Goal: Transaction & Acquisition: Purchase product/service

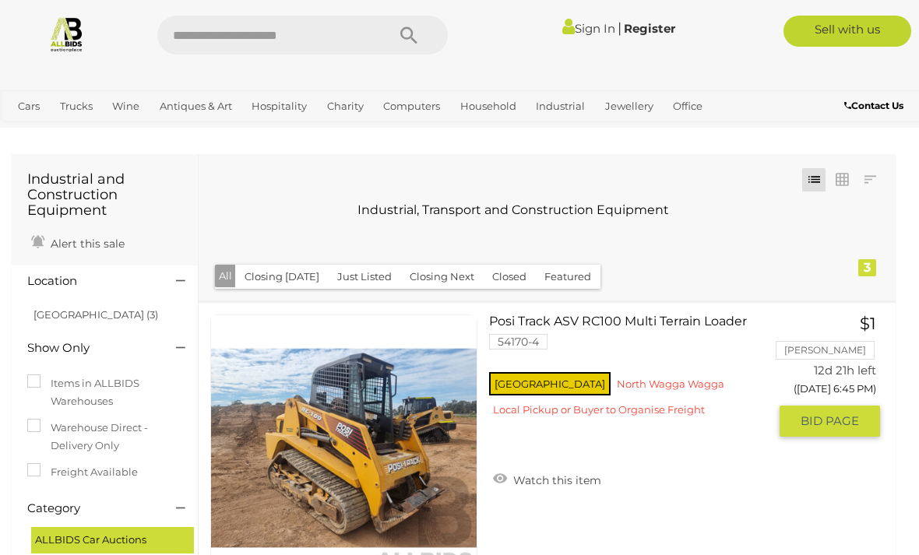
click at [652, 318] on link "Posi Track ASV RC100 Multi Terrain Loader 54170-4 NSW North Wagga Wagga" at bounding box center [634, 372] width 267 height 114
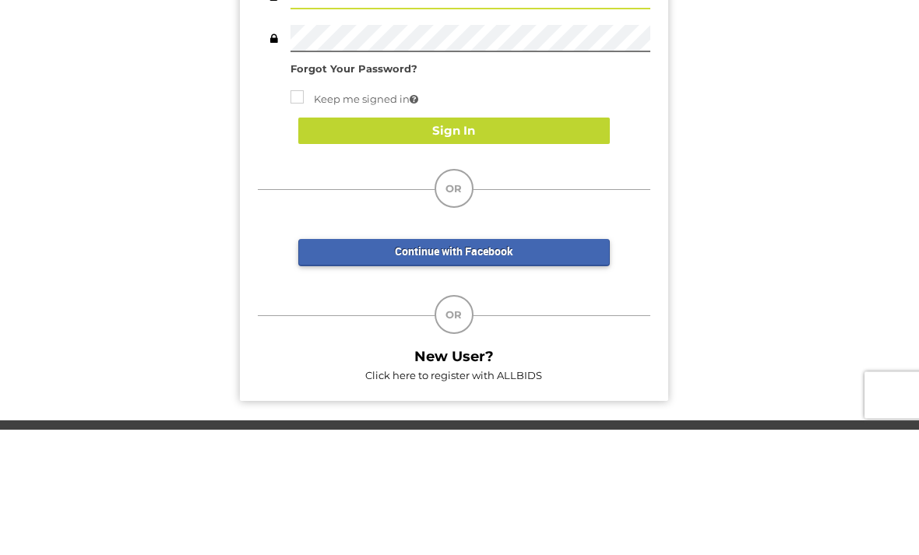
type input "*****"
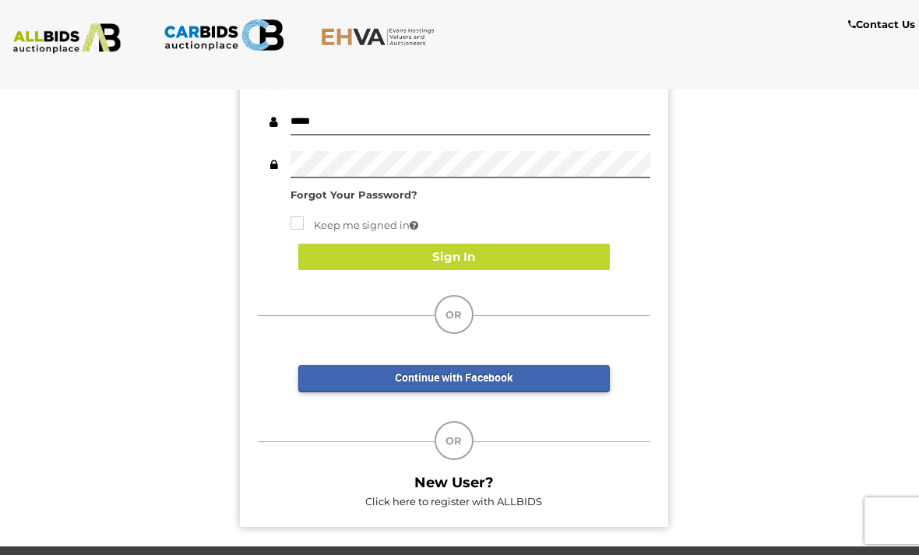
click at [526, 251] on button "Sign In" at bounding box center [453, 257] width 311 height 27
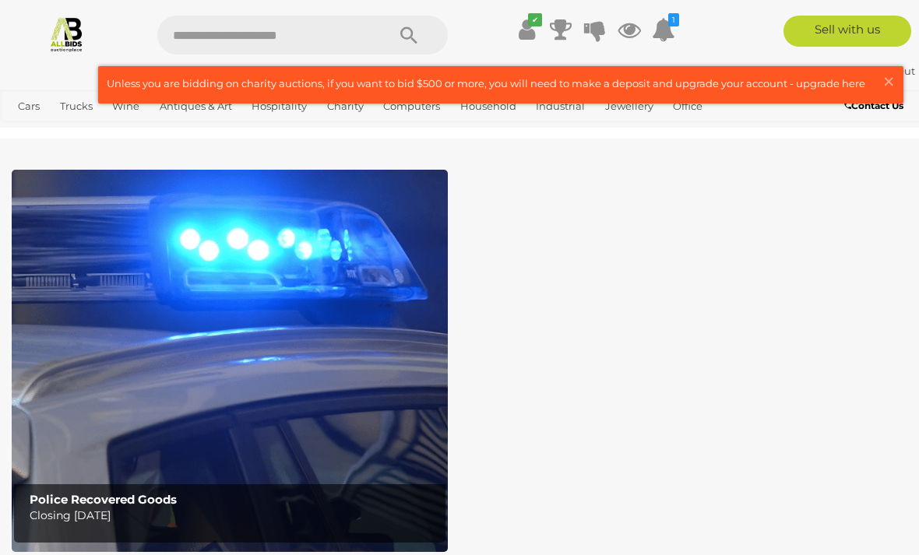
scroll to position [83, 0]
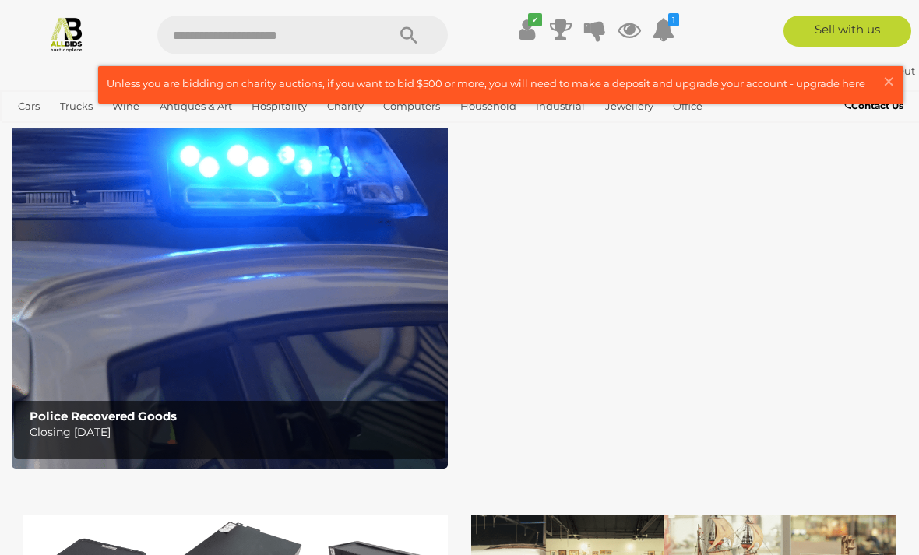
click at [891, 91] on span "×" at bounding box center [888, 81] width 14 height 30
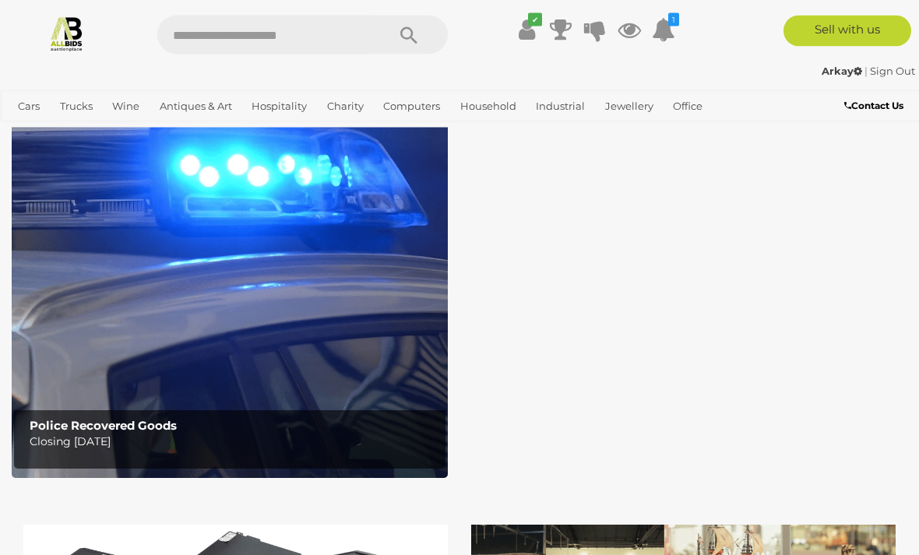
scroll to position [0, 0]
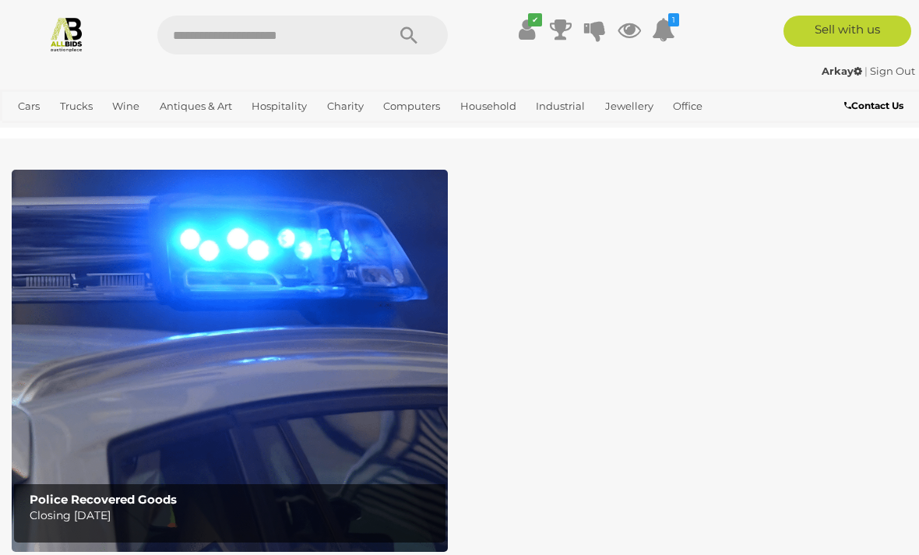
click at [0, 0] on link "View All Office Auctions" at bounding box center [0, 0] width 0 height 0
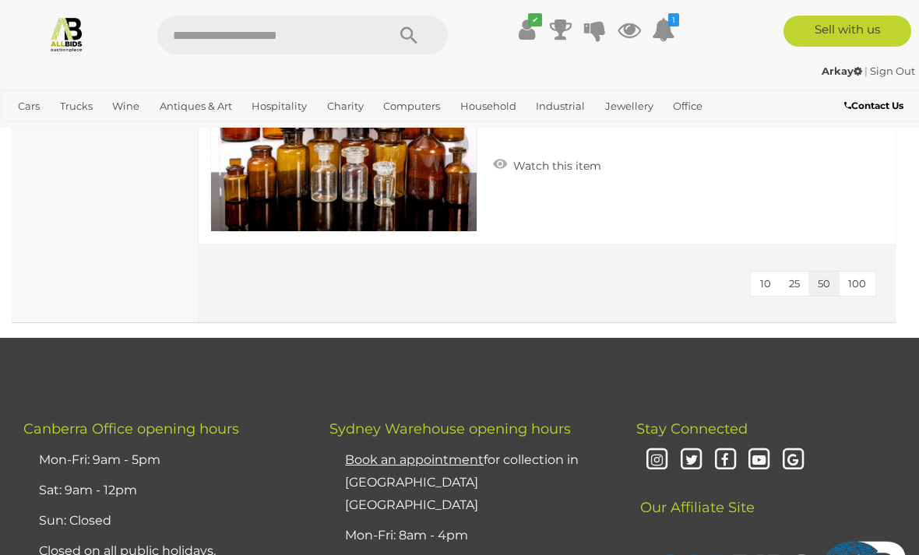
scroll to position [6029, 0]
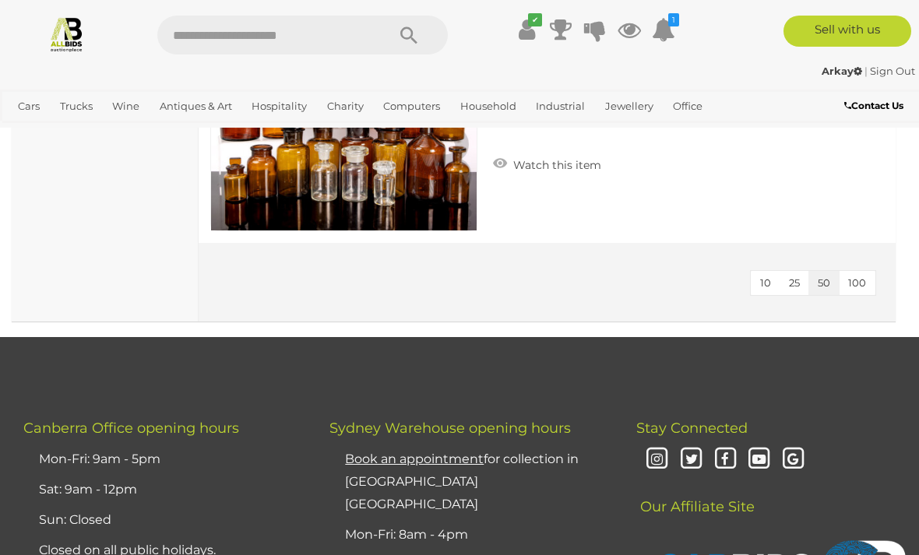
click at [874, 285] on button "100" at bounding box center [856, 283] width 37 height 24
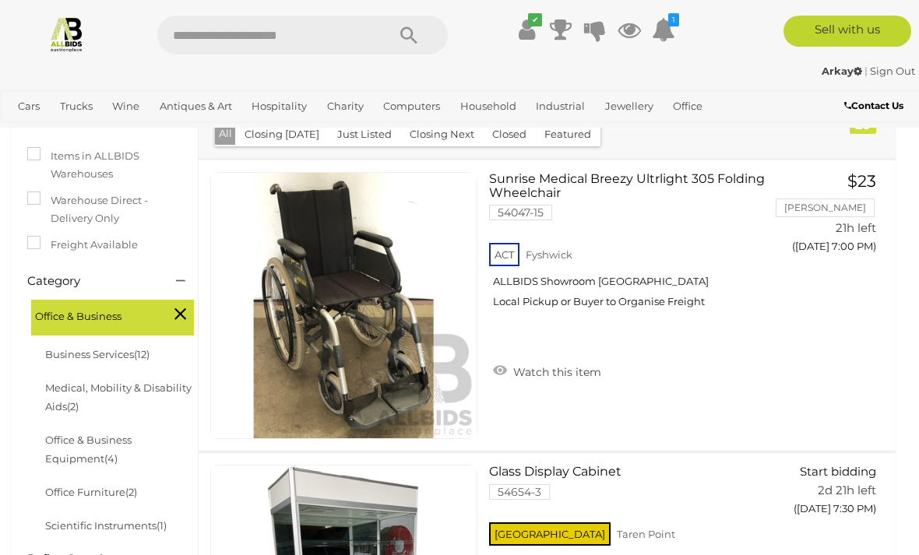
click at [0, 0] on link "View All Industrial Auctions" at bounding box center [0, 0] width 0 height 0
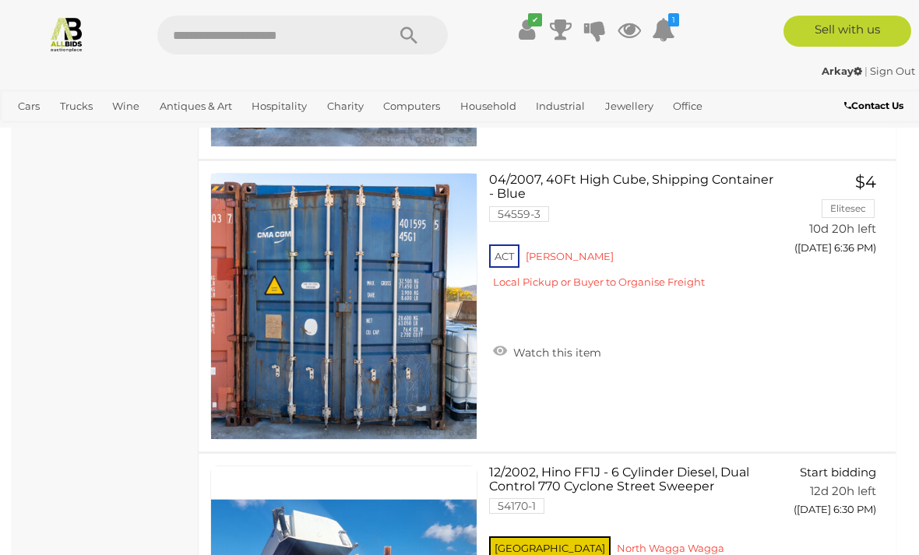
scroll to position [17565, 0]
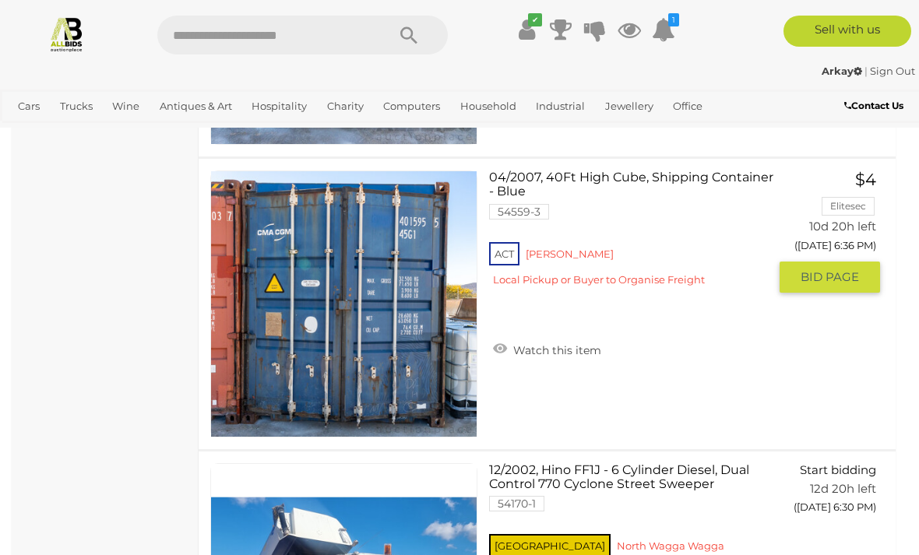
click at [599, 337] on link "Watch this item" at bounding box center [547, 348] width 116 height 23
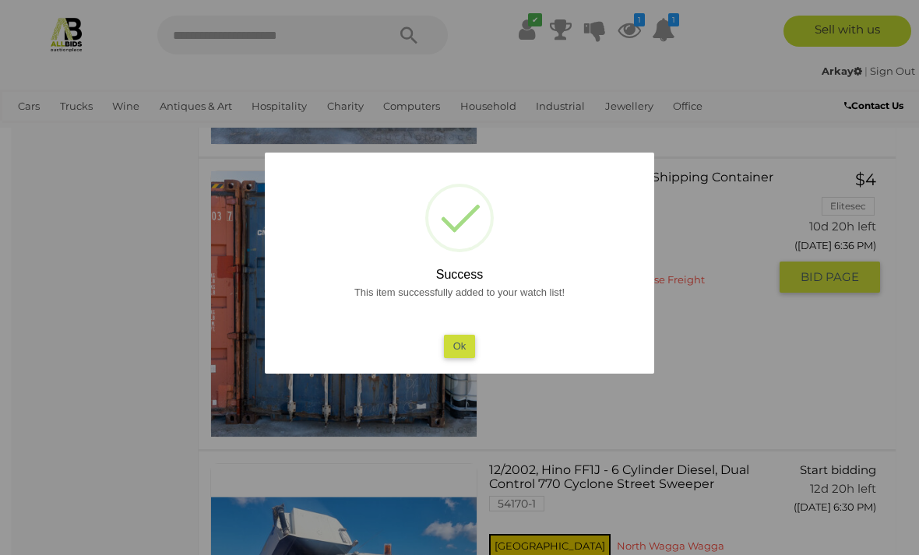
click at [442, 374] on div "? ! i Success This item successfully added to your watch list! Ok OK Cancel ×" at bounding box center [459, 263] width 389 height 221
click at [452, 357] on button "Ok" at bounding box center [460, 346] width 32 height 23
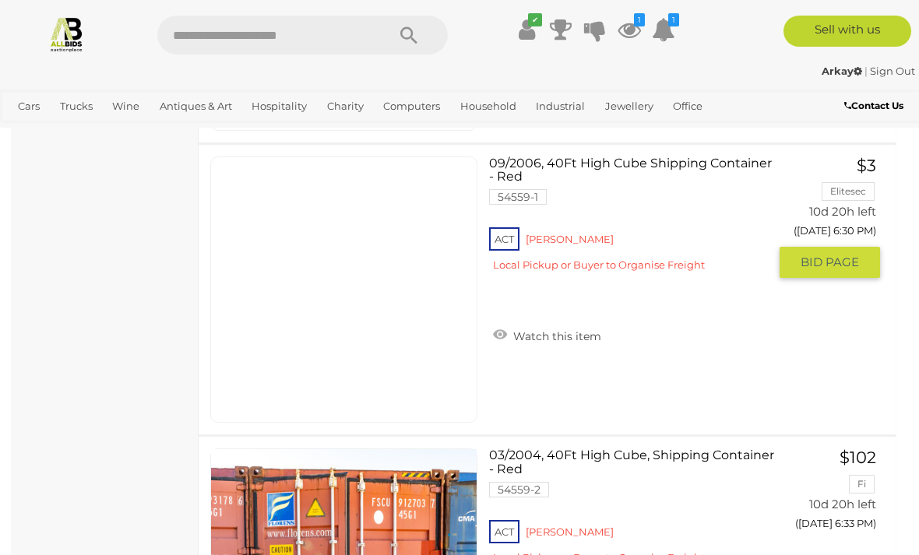
scroll to position [17011, 0]
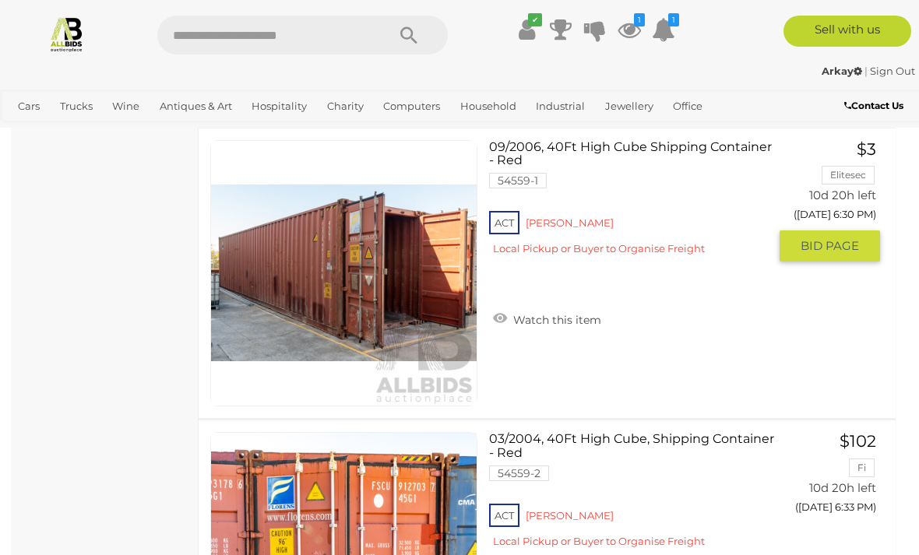
click at [536, 307] on link "Watch this item" at bounding box center [547, 318] width 116 height 23
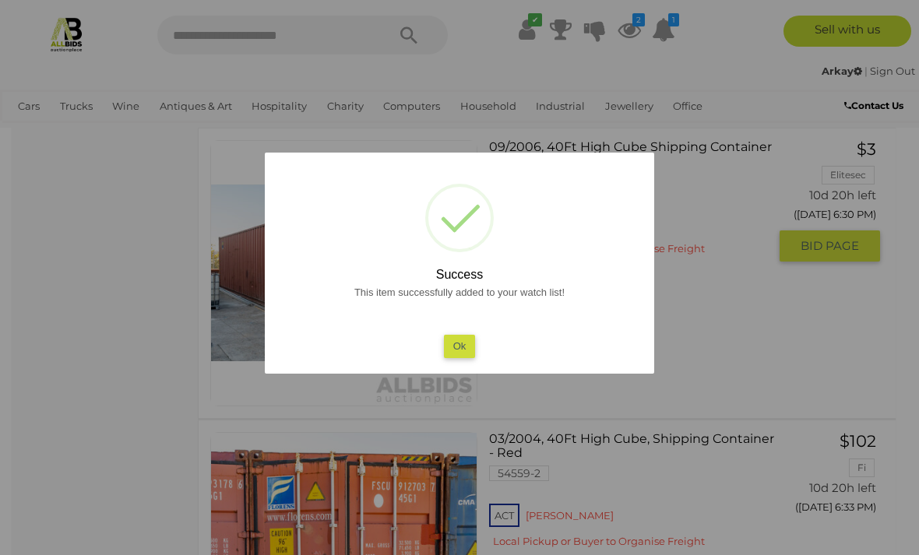
click at [466, 357] on button "Ok" at bounding box center [460, 346] width 32 height 23
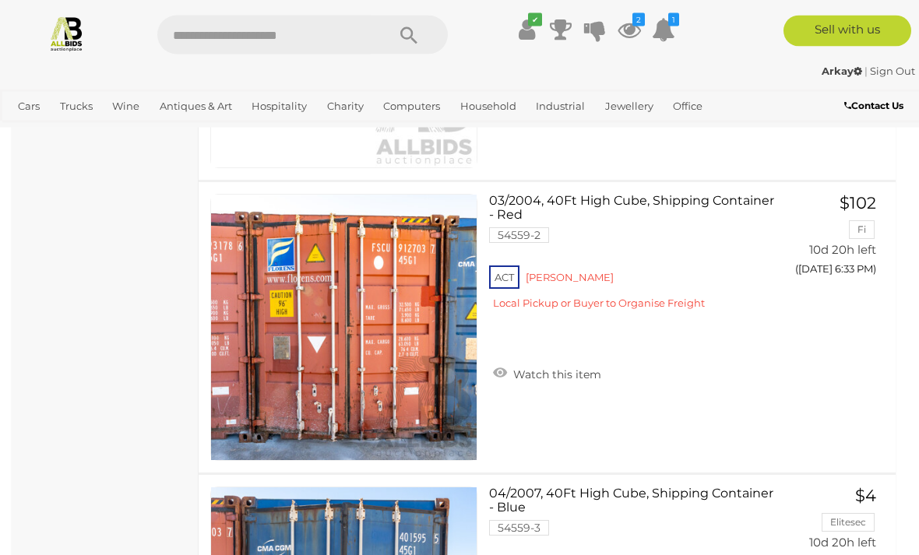
scroll to position [17249, 0]
click at [564, 361] on link "Watch this item" at bounding box center [547, 372] width 116 height 23
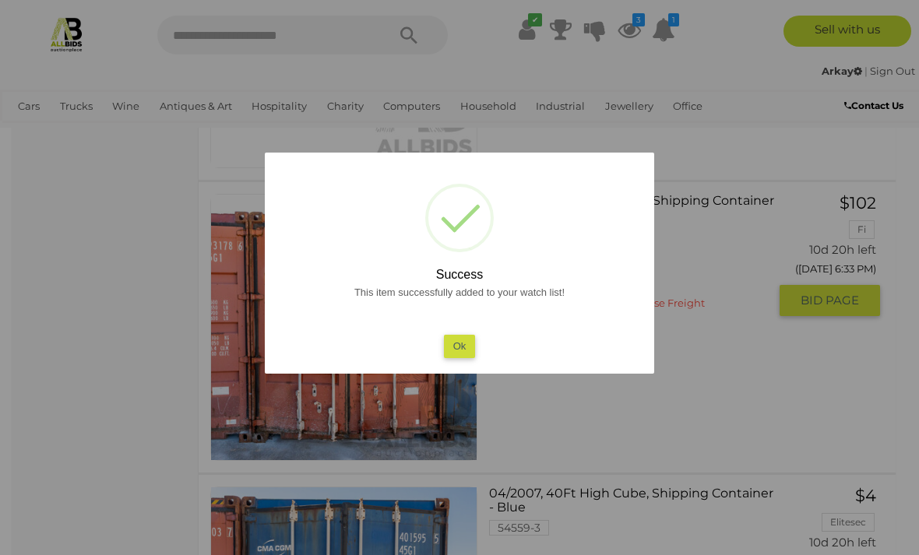
click at [458, 357] on button "Ok" at bounding box center [460, 346] width 32 height 23
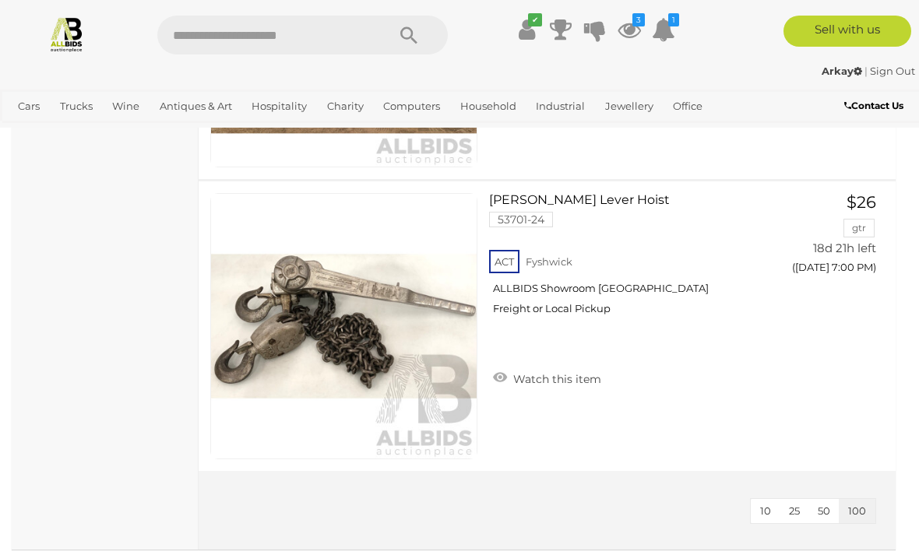
scroll to position [20178, 0]
click at [0, 0] on link "View All Computers Auctions" at bounding box center [0, 0] width 0 height 0
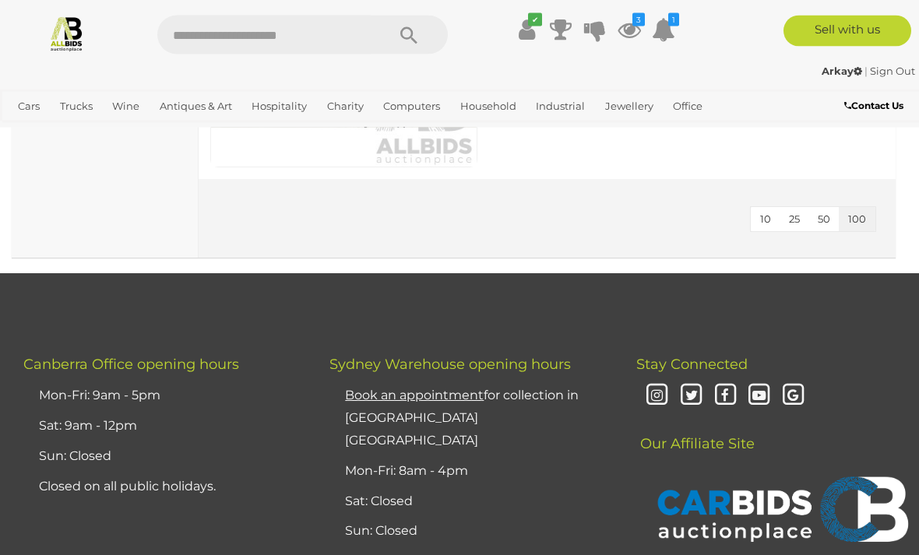
scroll to position [22770, 0]
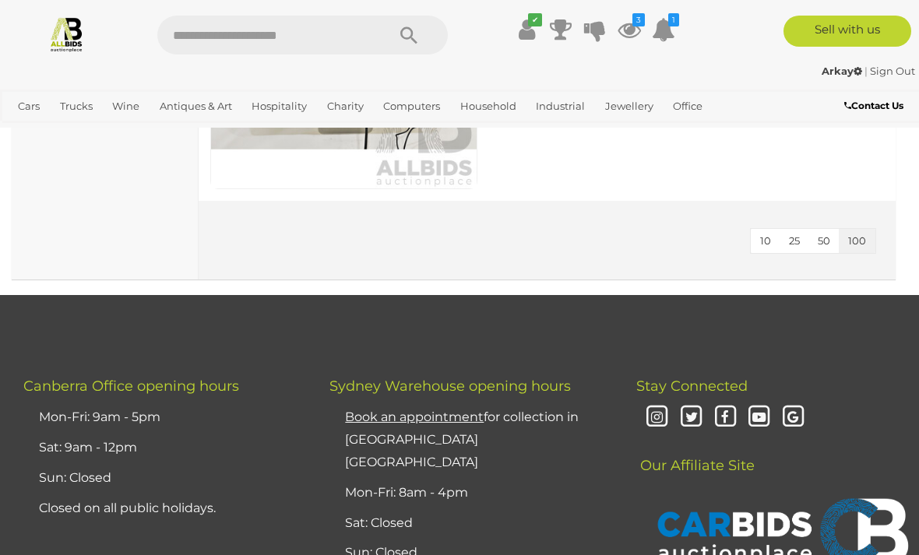
click at [0, 0] on link "View All Hospitality Auctions" at bounding box center [0, 0] width 0 height 0
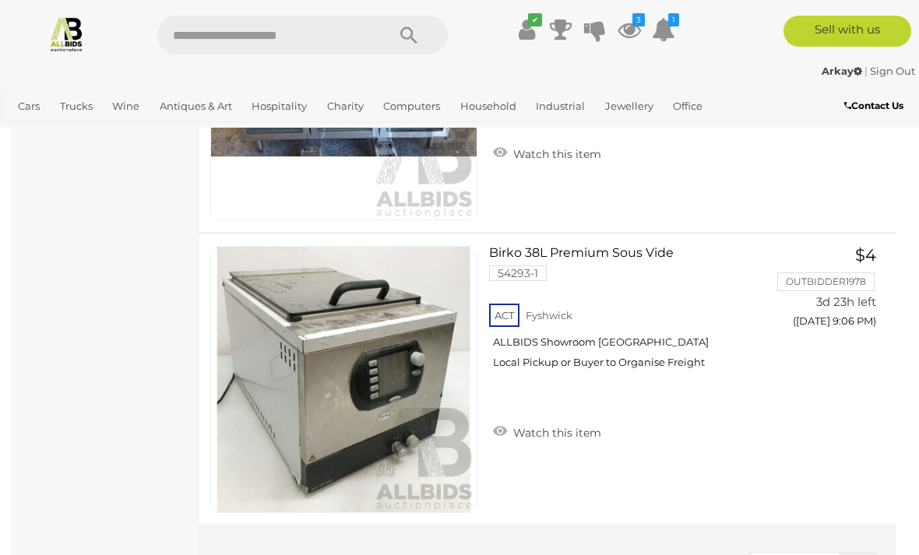
scroll to position [3664, 0]
